Goal: Obtain resource: Obtain resource

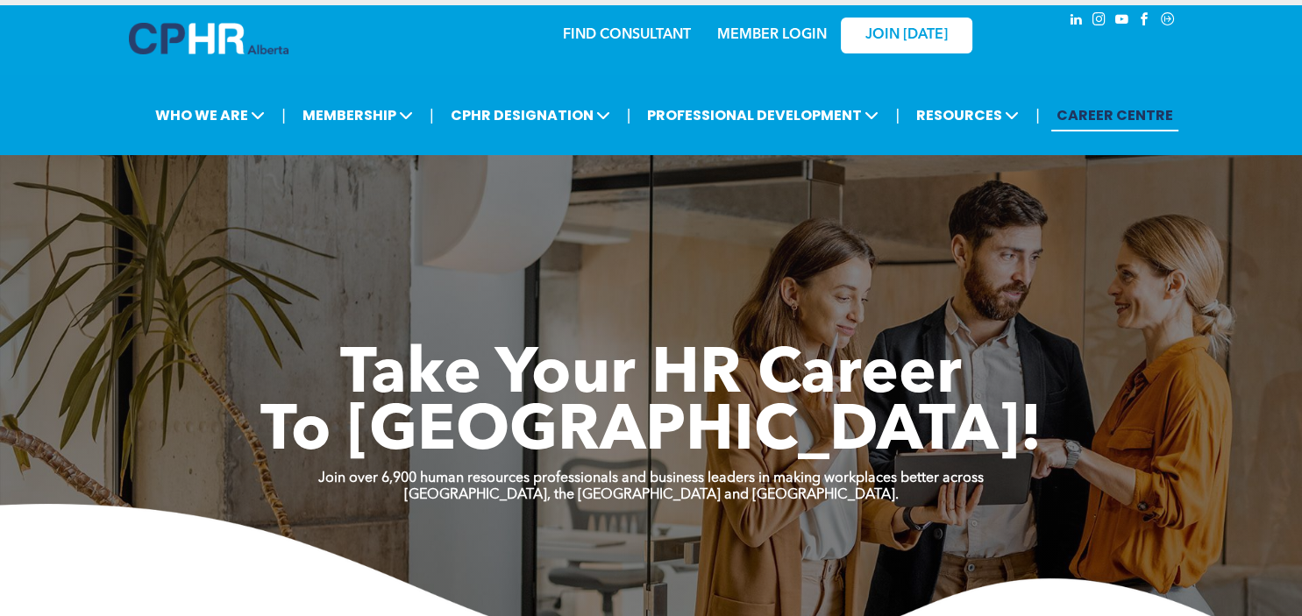
scroll to position [11, 0]
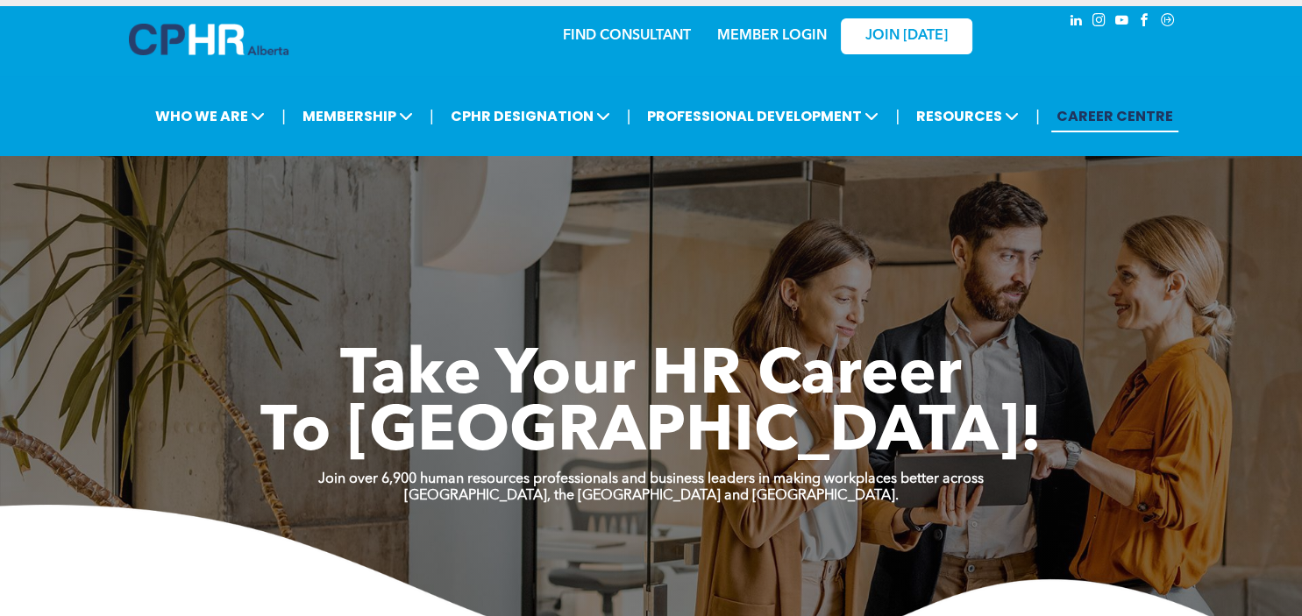
click at [618, 35] on link "FIND CONSULTANT" at bounding box center [627, 36] width 128 height 14
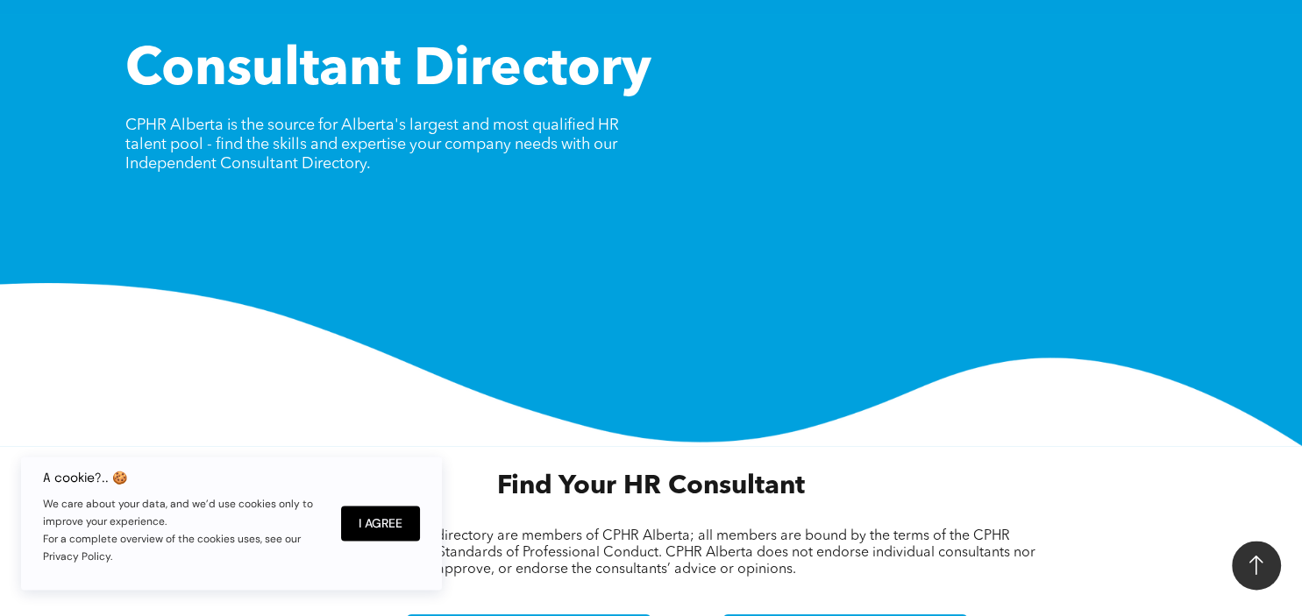
scroll to position [341, 0]
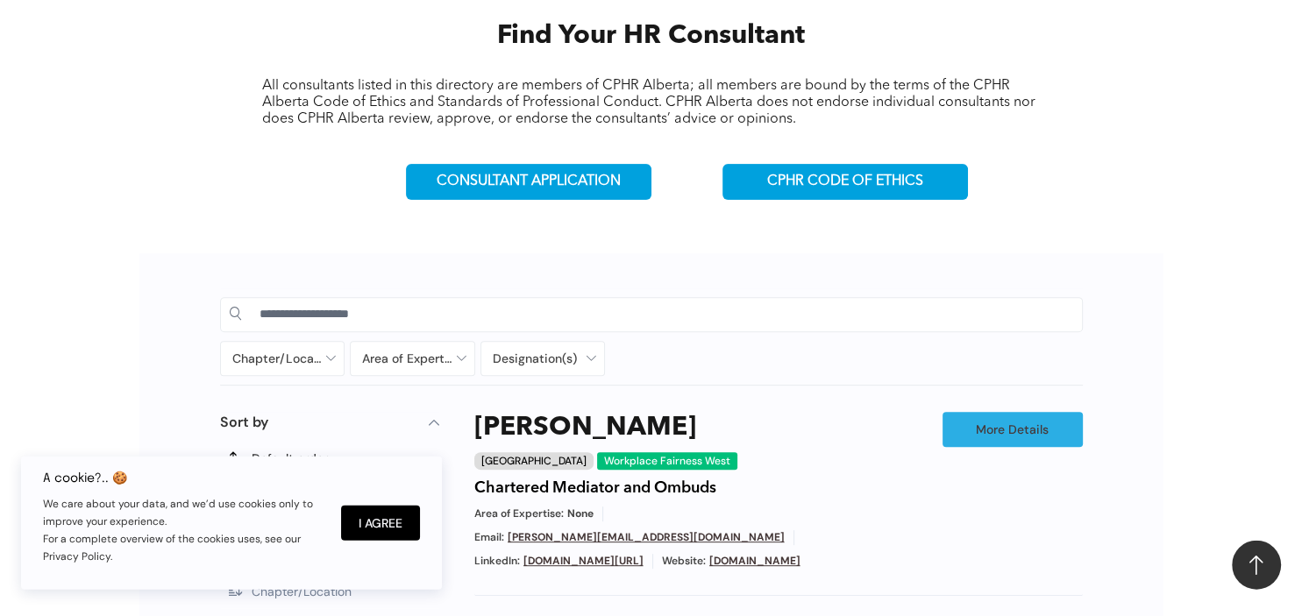
scroll to position [616, 0]
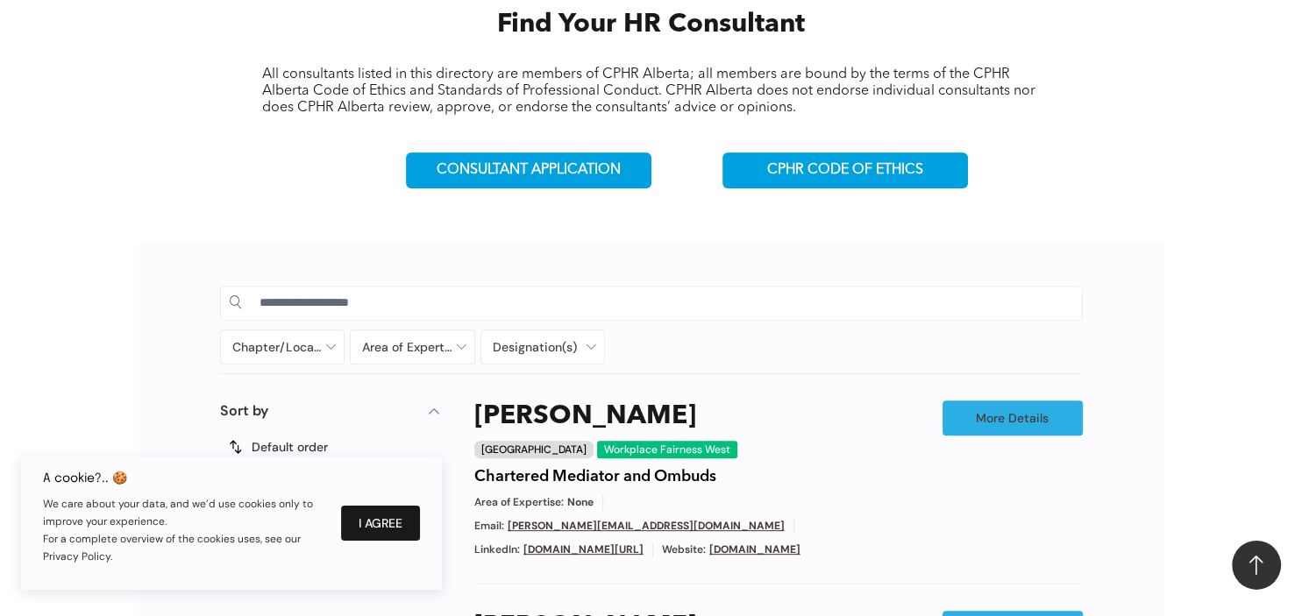
click at [388, 518] on button "I Agree" at bounding box center [380, 523] width 79 height 35
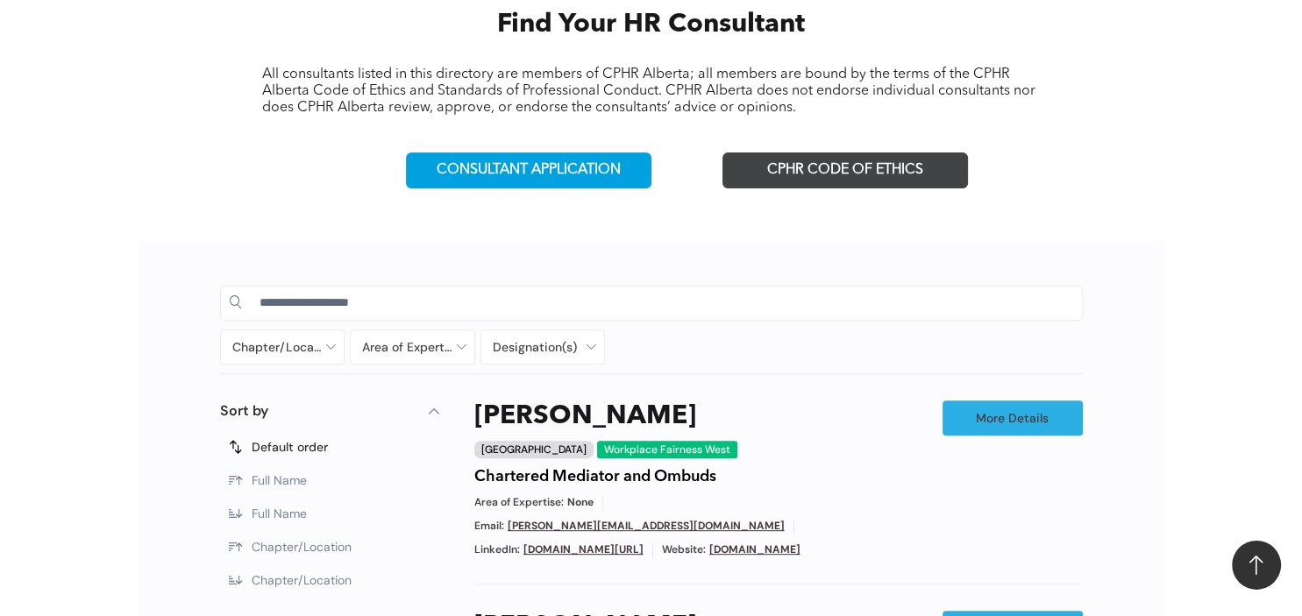
click at [827, 171] on span "CPHR CODE OF ETHICS" at bounding box center [845, 170] width 156 height 17
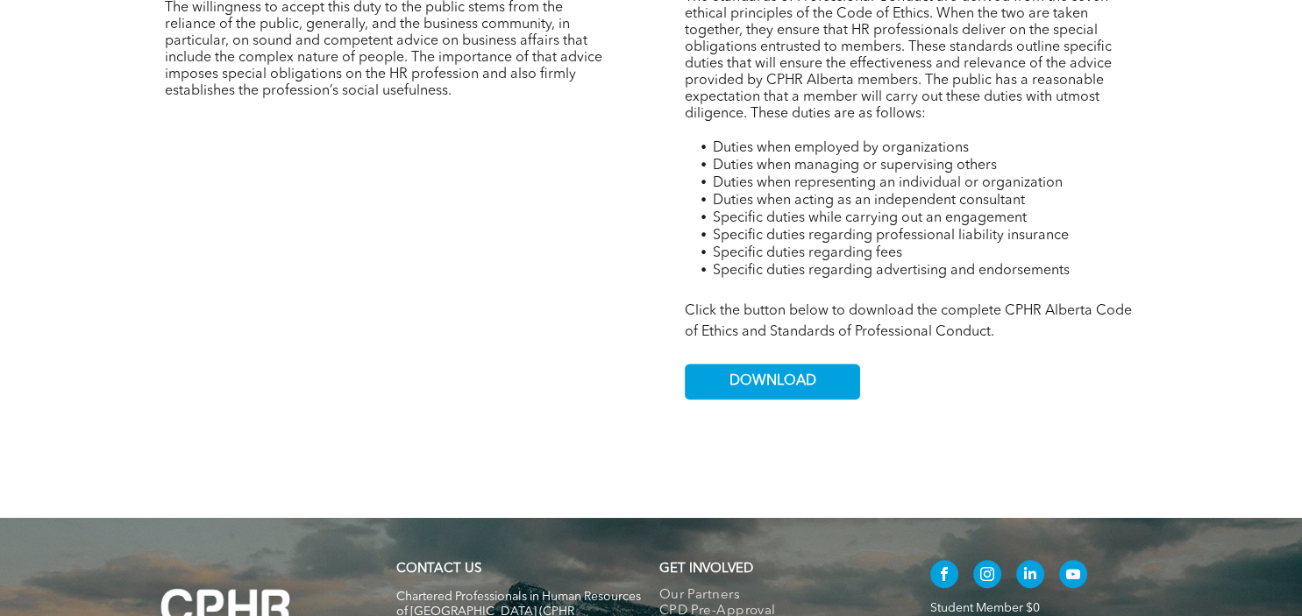
scroll to position [1107, 0]
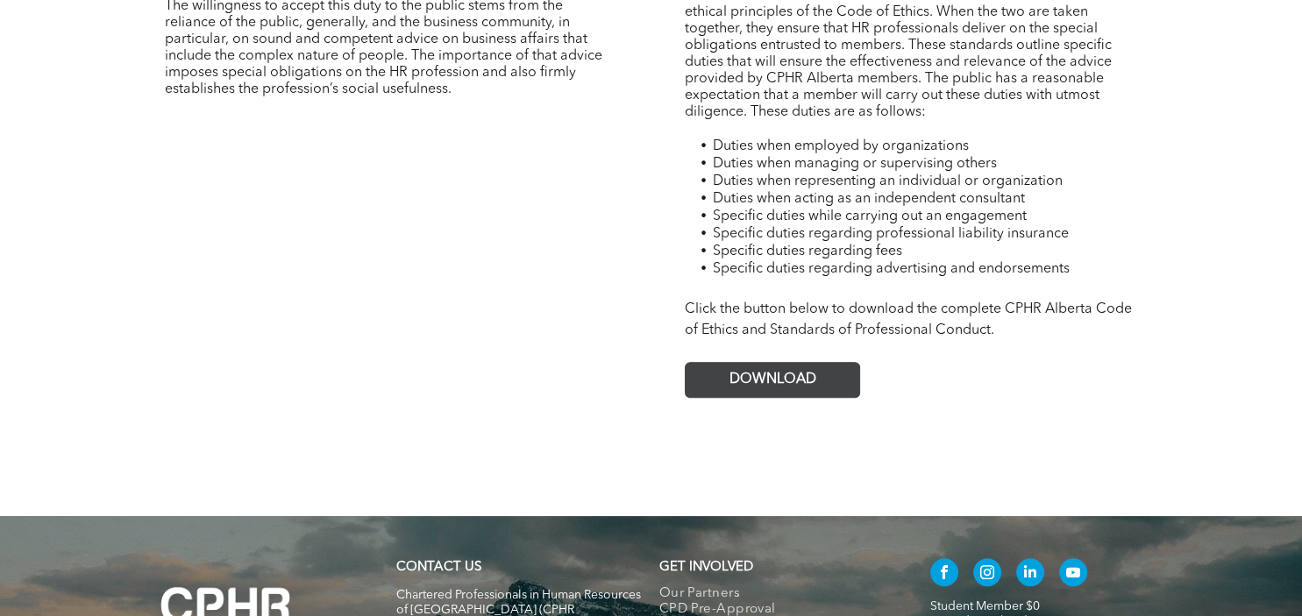
click at [763, 398] on link "DOWNLOAD" at bounding box center [772, 380] width 175 height 36
